Goal: Information Seeking & Learning: Check status

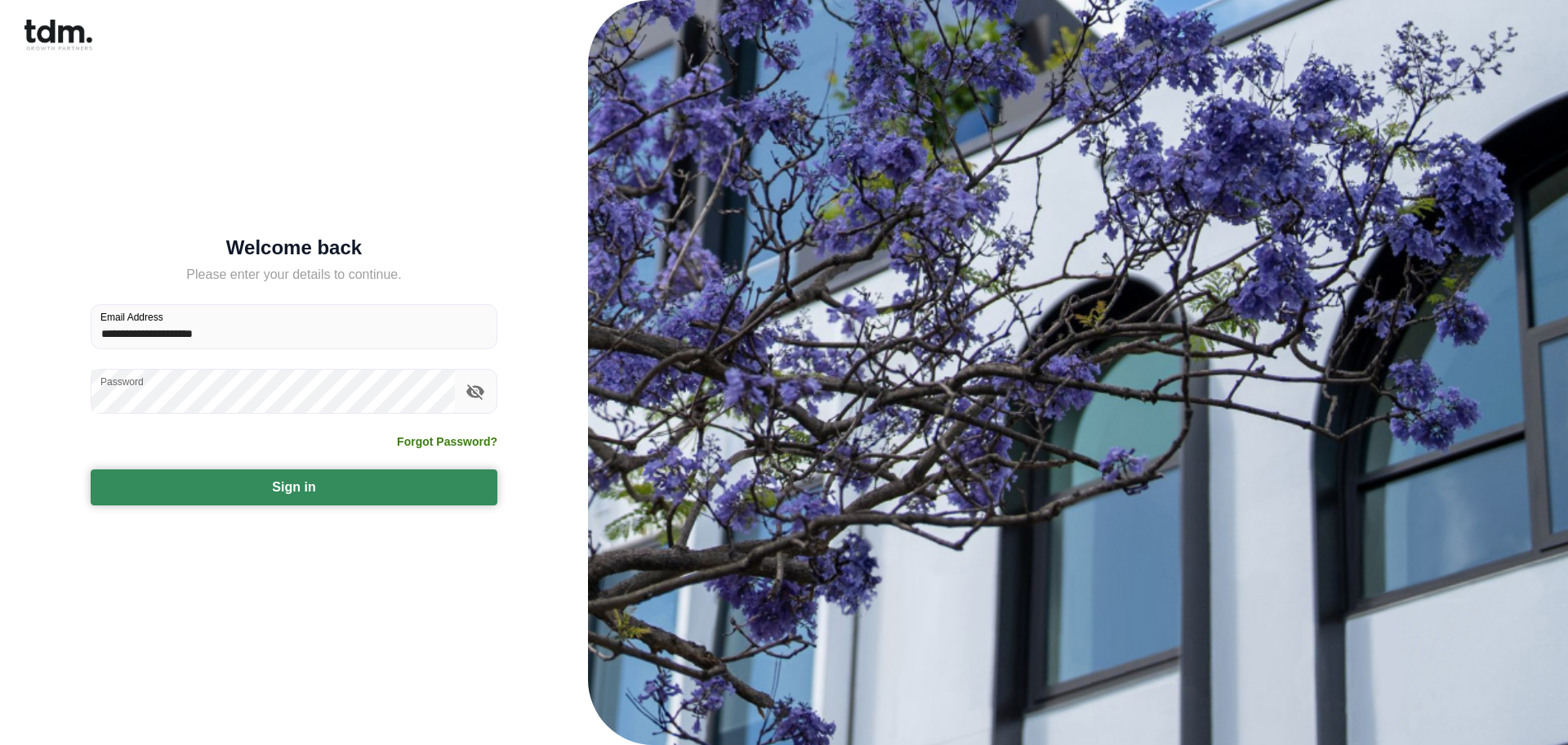
click at [321, 492] on button "Sign in" at bounding box center [293, 487] width 406 height 36
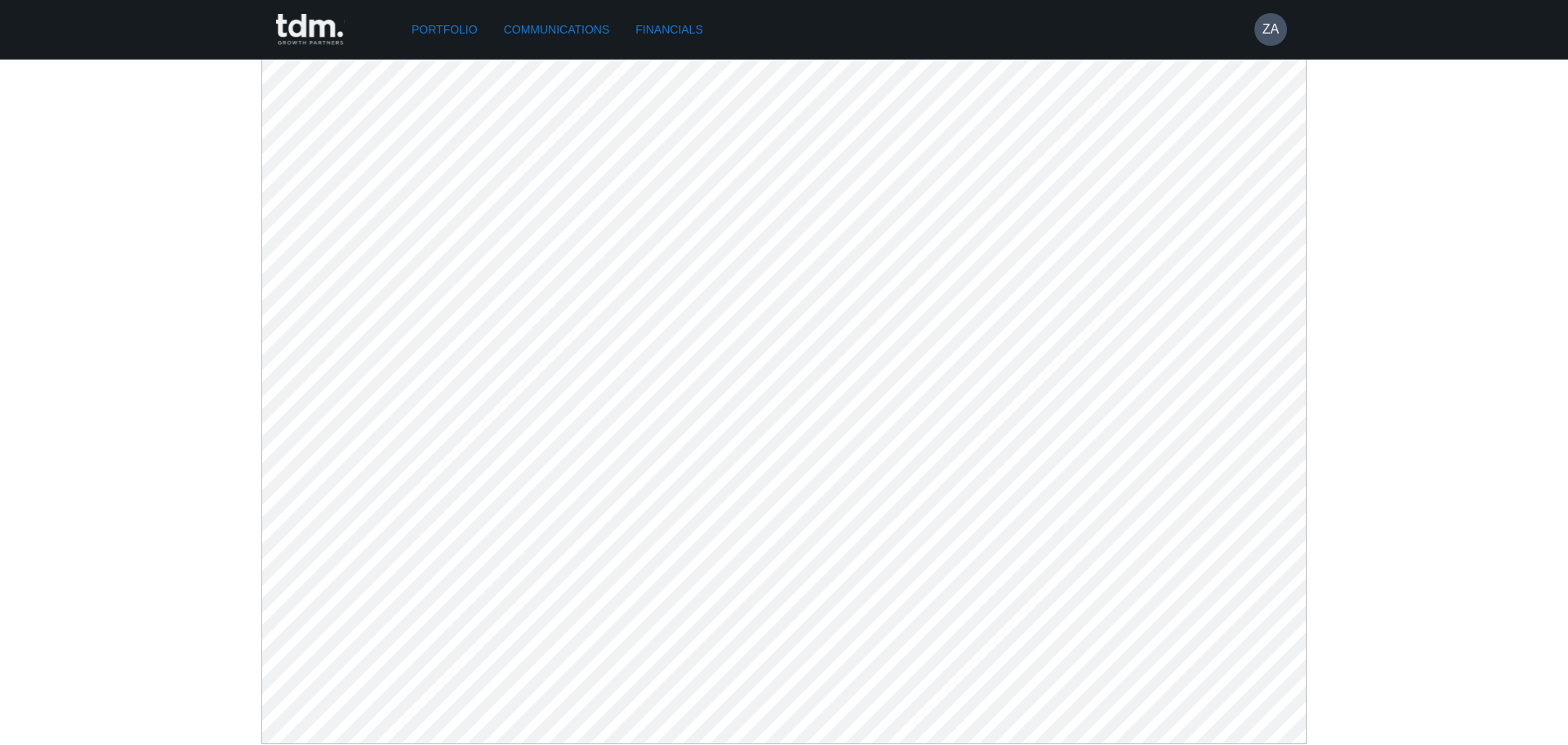
click at [322, 20] on rect at bounding box center [310, 30] width 68 height 32
click at [685, 21] on link "Financials" at bounding box center [668, 30] width 80 height 30
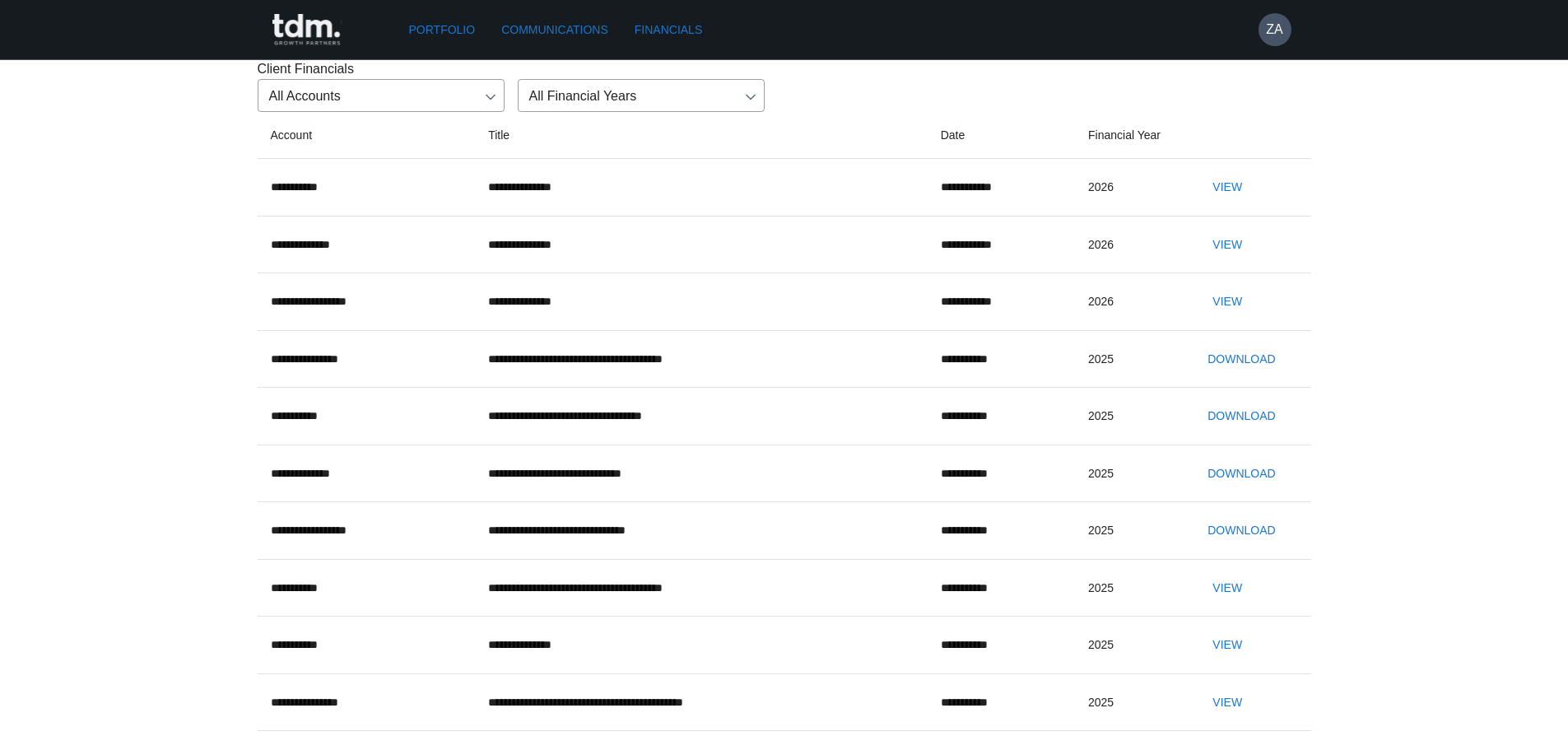
click at [1238, 202] on button "View" at bounding box center [1226, 187] width 53 height 30
click at [446, 25] on link "Portfolio" at bounding box center [442, 30] width 79 height 30
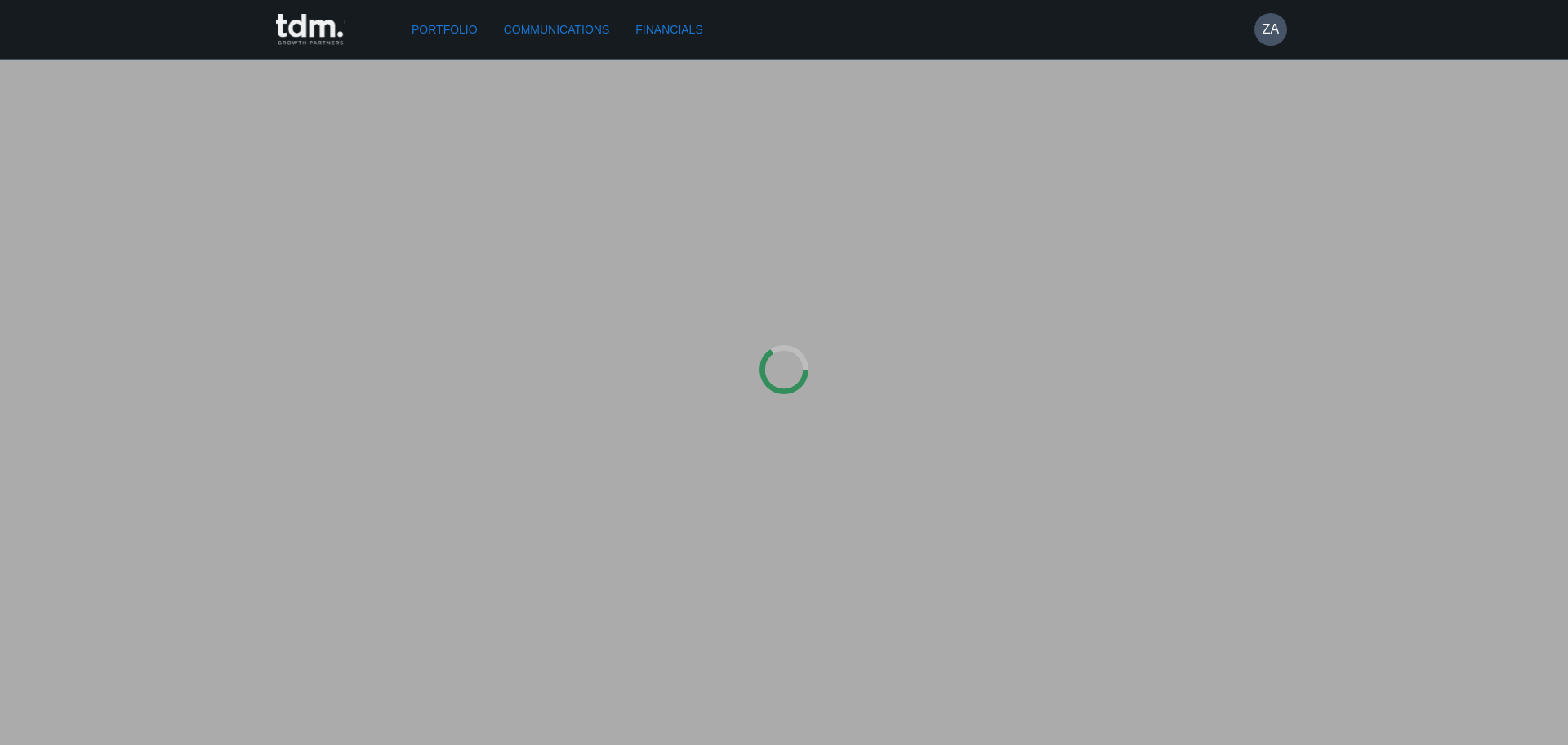
type input "**********"
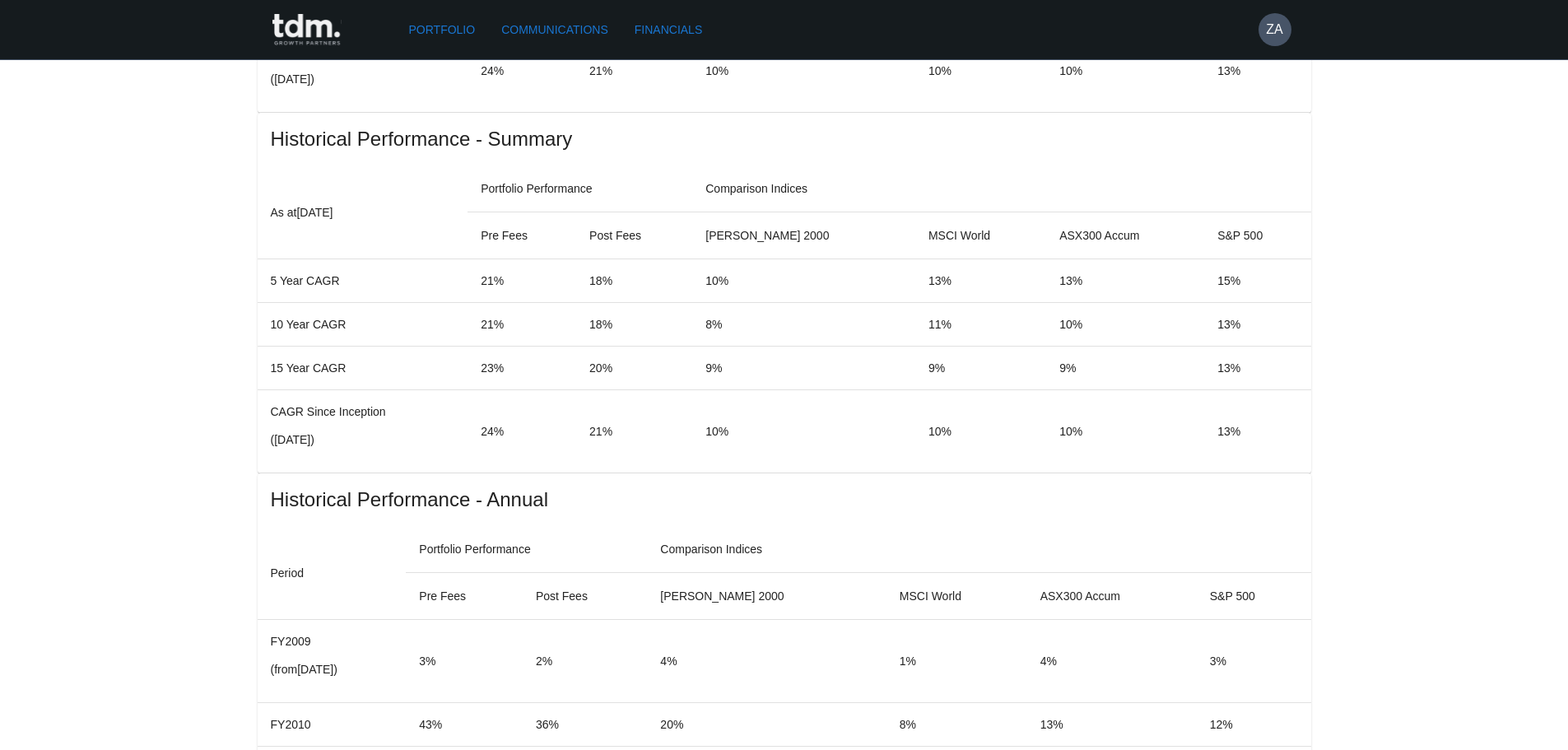
scroll to position [1152, 0]
